Goal: Task Accomplishment & Management: Use online tool/utility

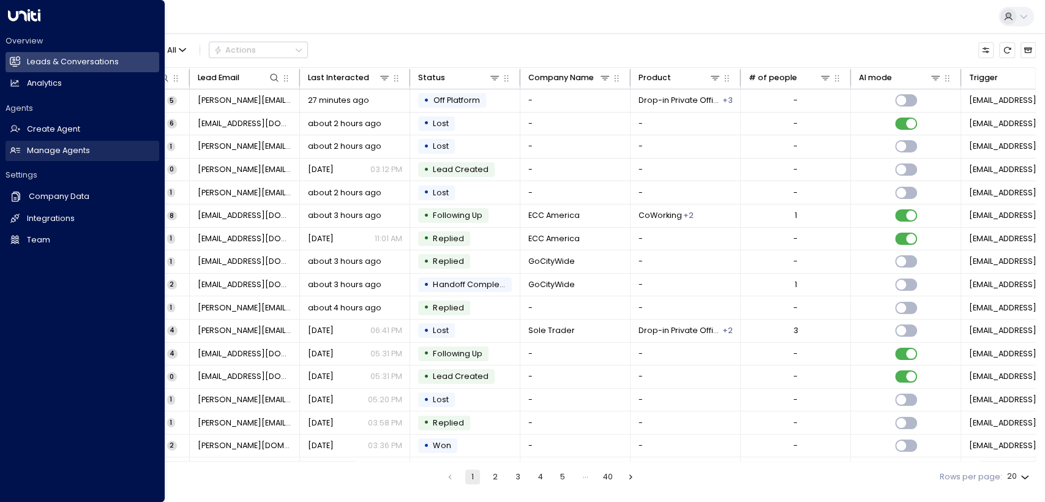
click at [67, 149] on h2 "Manage Agents" at bounding box center [58, 151] width 63 height 12
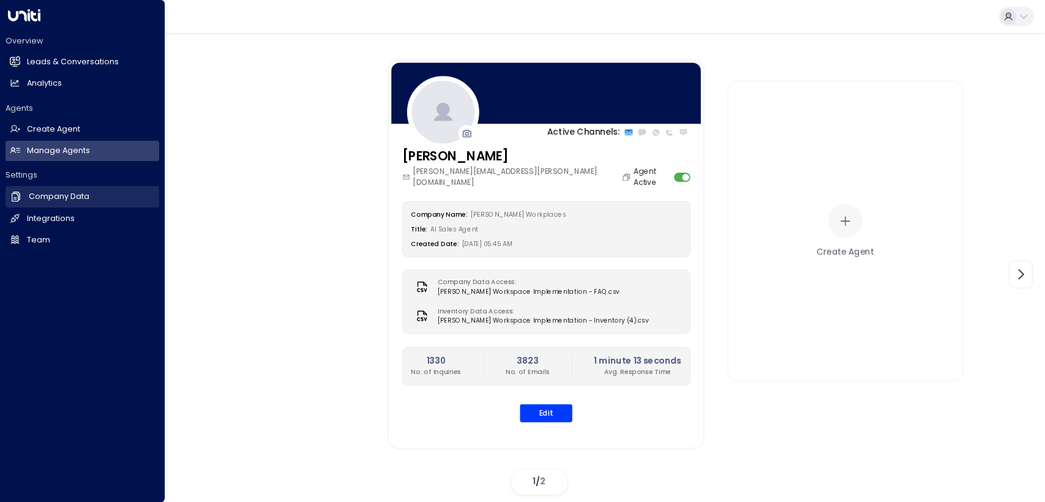
click at [58, 199] on h2 "Company Data" at bounding box center [59, 197] width 61 height 12
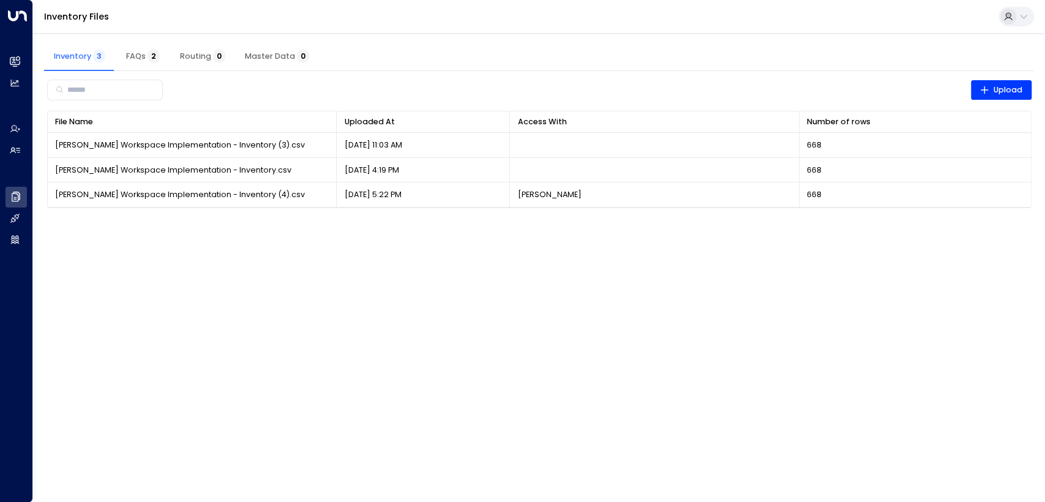
click at [288, 222] on html "Overview Leads & Conversations Leads & Conversations Analytics Analytics Agents…" at bounding box center [522, 111] width 1045 height 222
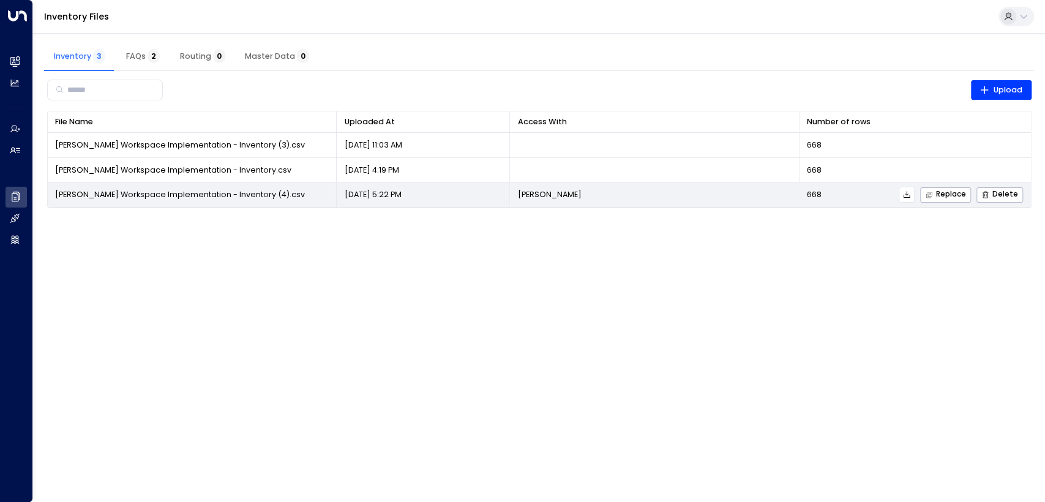
click at [246, 195] on span "[PERSON_NAME] Workspace Implementation - Inventory (4).csv" at bounding box center [180, 194] width 250 height 11
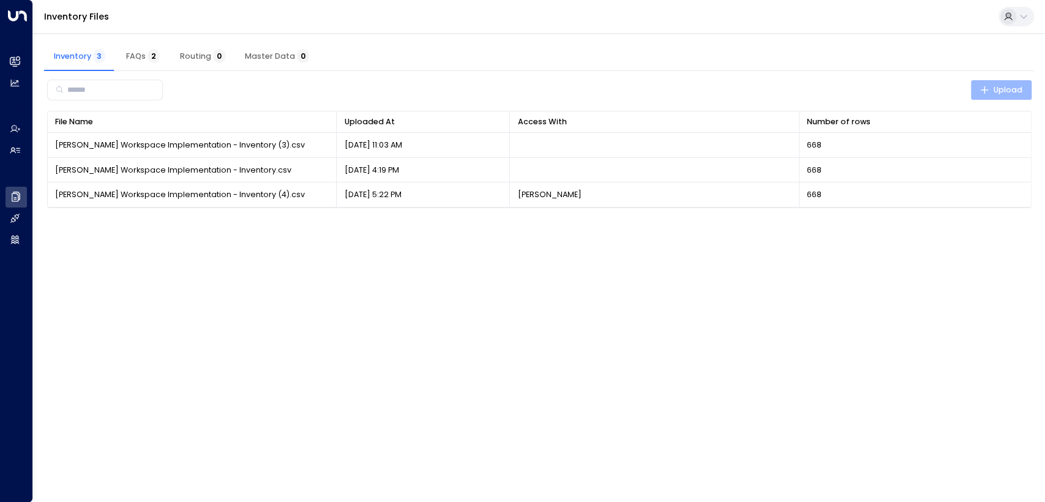
click at [990, 92] on icon "button" at bounding box center [985, 90] width 10 height 10
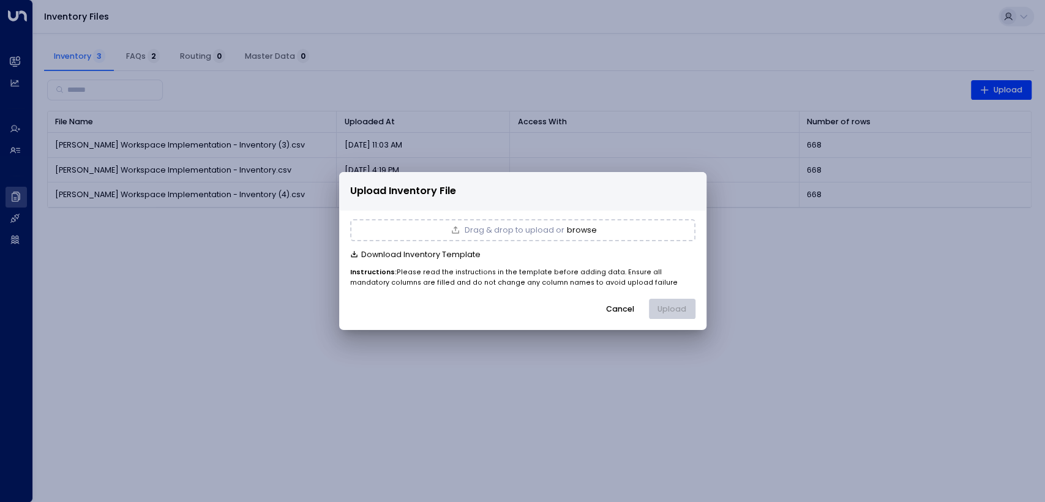
click at [585, 230] on button "browse" at bounding box center [582, 230] width 30 height 9
click at [681, 309] on button "Upload" at bounding box center [672, 309] width 47 height 21
click at [681, 230] on icon "button" at bounding box center [678, 230] width 7 height 9
click at [674, 305] on div "Cancel Upload" at bounding box center [522, 309] width 345 height 21
click at [584, 232] on button "browse" at bounding box center [582, 230] width 30 height 9
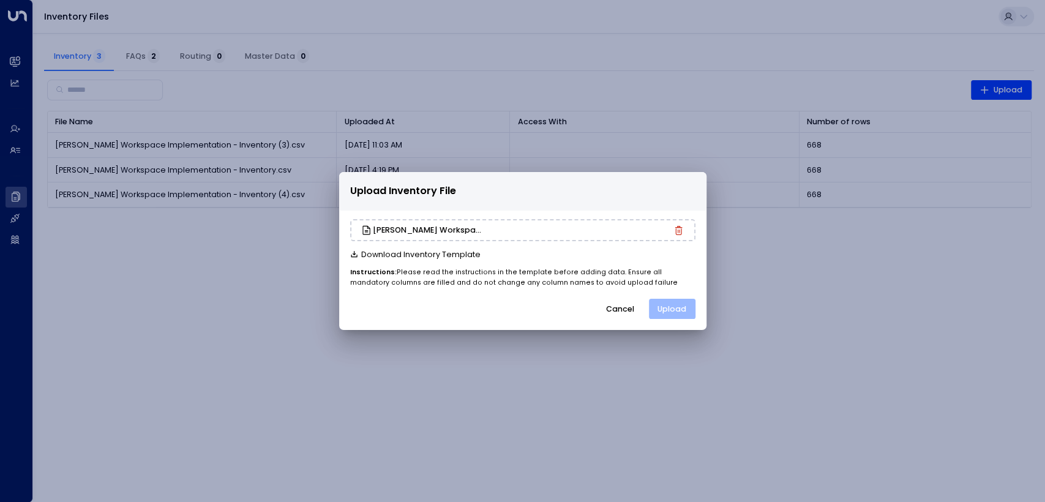
click at [660, 312] on button "Upload" at bounding box center [672, 309] width 47 height 21
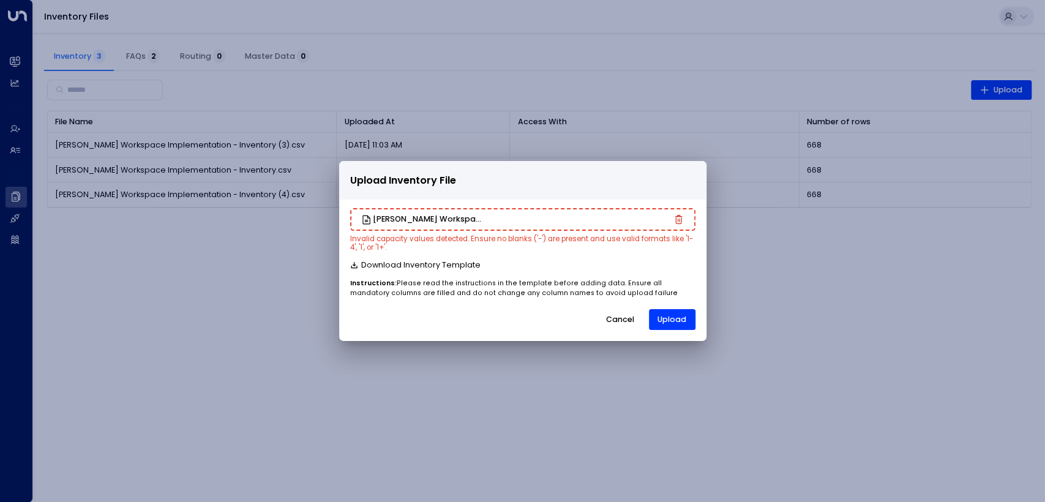
click at [679, 217] on icon "button" at bounding box center [678, 219] width 9 height 9
click at [627, 321] on button "Cancel" at bounding box center [620, 319] width 47 height 21
